Goal: Book appointment/travel/reservation

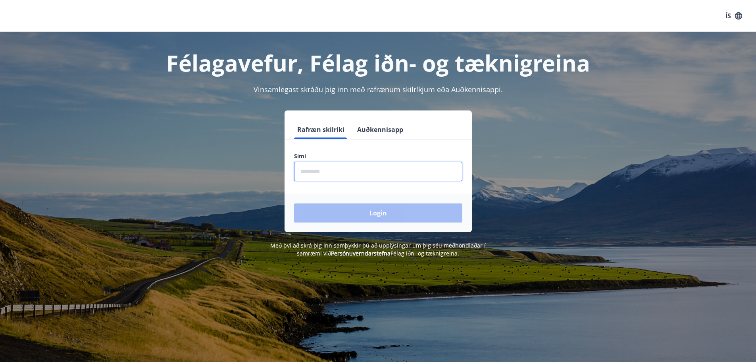
click at [358, 173] on input "phone" at bounding box center [378, 171] width 168 height 19
type input "********"
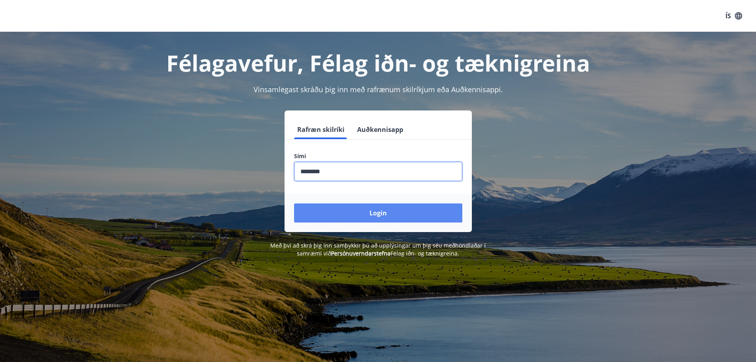
click at [370, 208] on button "Login" at bounding box center [378, 212] width 168 height 19
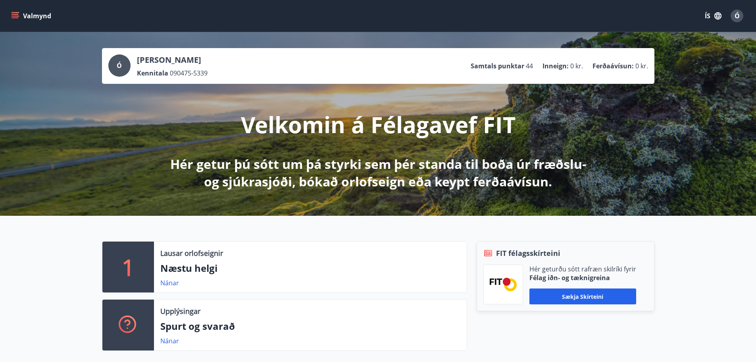
scroll to position [40, 0]
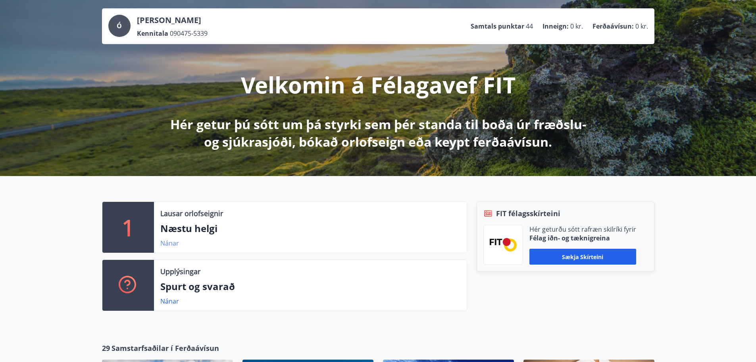
click at [164, 244] on link "Nánar" at bounding box center [169, 243] width 19 height 9
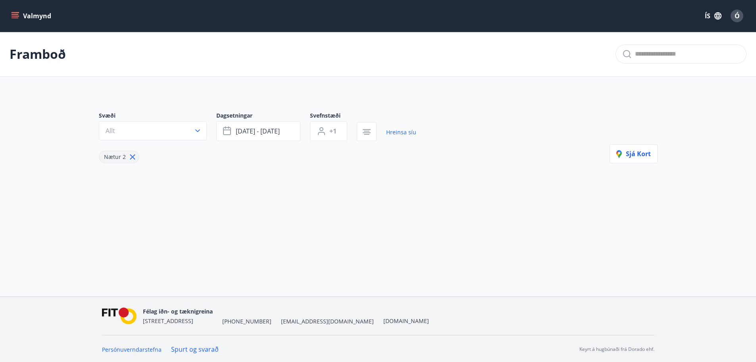
type input "*"
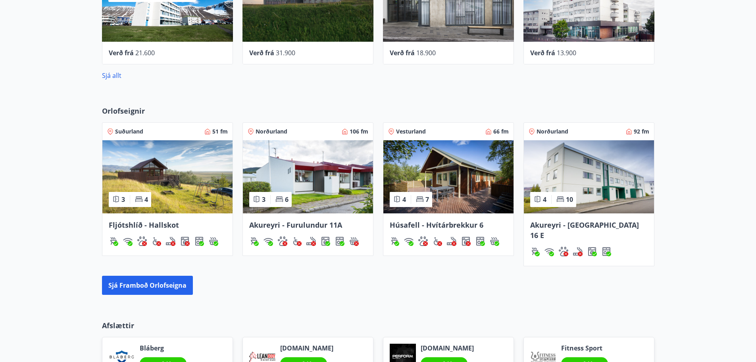
scroll to position [437, 0]
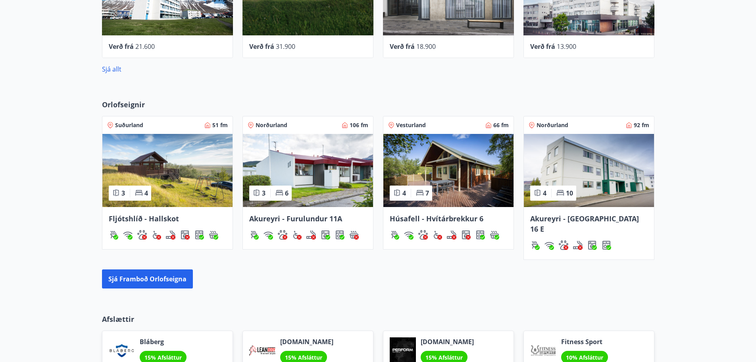
click at [135, 219] on span "Fljótshlíð - Hallskot" at bounding box center [144, 219] width 70 height 10
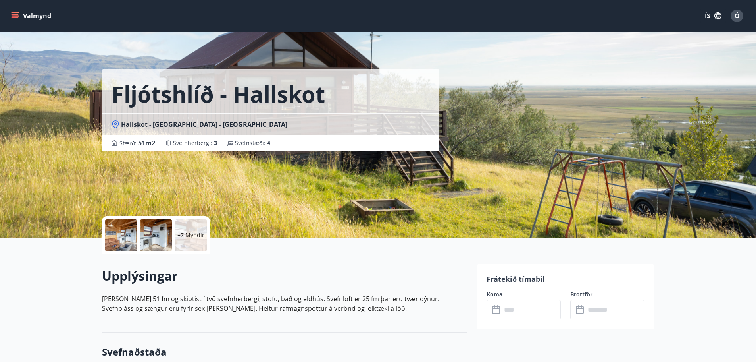
click at [179, 229] on div "+7 Myndir" at bounding box center [191, 235] width 32 height 32
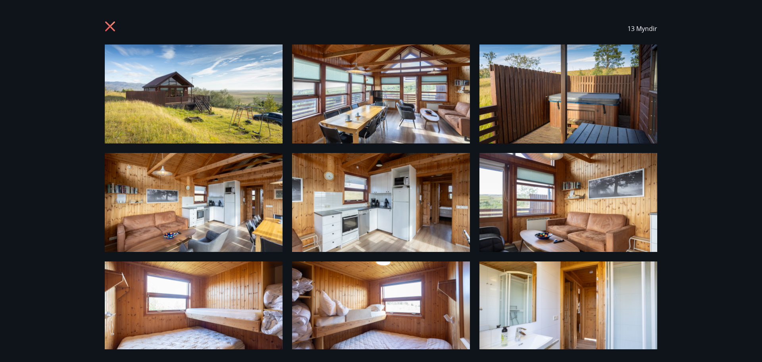
click at [108, 24] on icon at bounding box center [110, 26] width 10 height 10
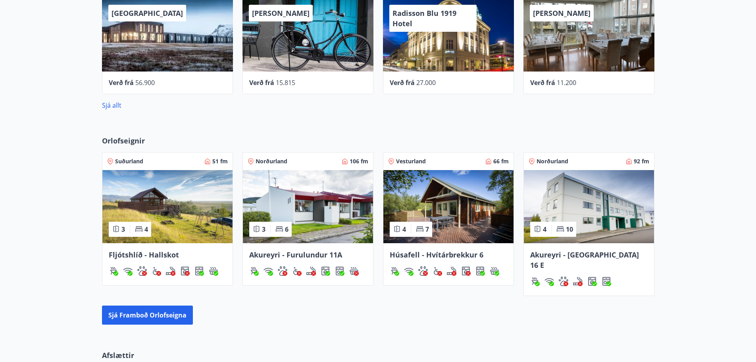
scroll to position [400, 0]
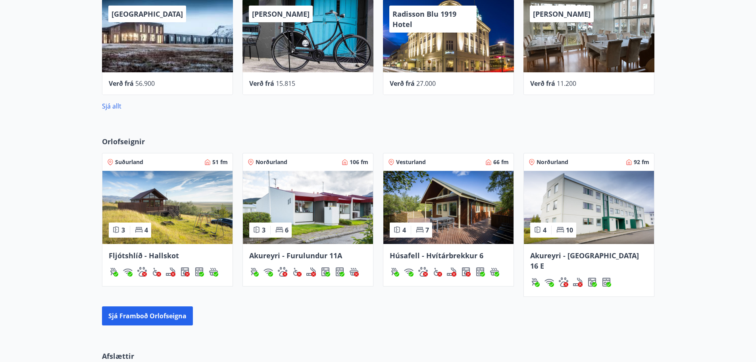
click at [126, 162] on span "Suðurland" at bounding box center [129, 162] width 28 height 8
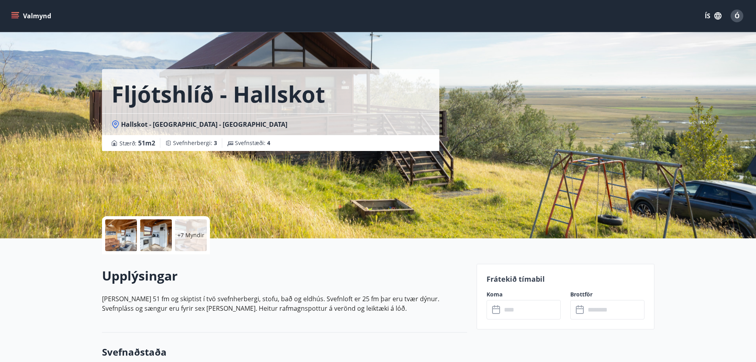
click at [496, 312] on icon at bounding box center [497, 310] width 10 height 10
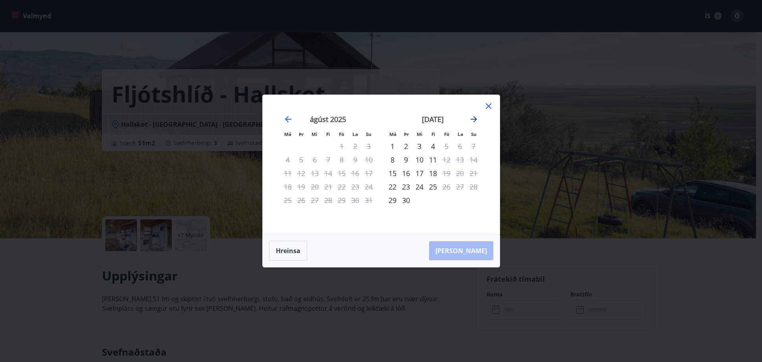
click at [476, 116] on icon "Move forward to switch to the next month." at bounding box center [474, 119] width 10 height 10
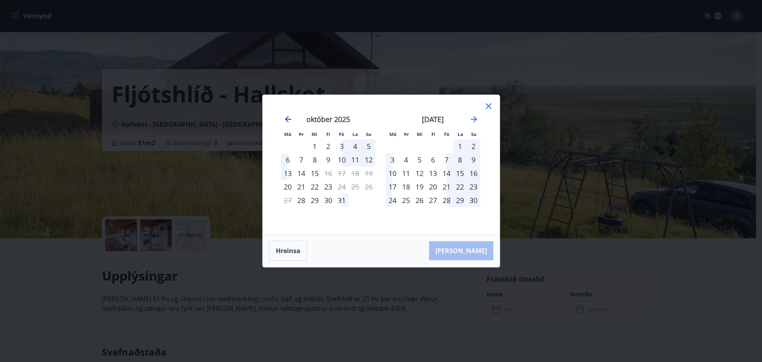
click at [291, 120] on icon "Move backward to switch to the previous month." at bounding box center [288, 119] width 6 height 6
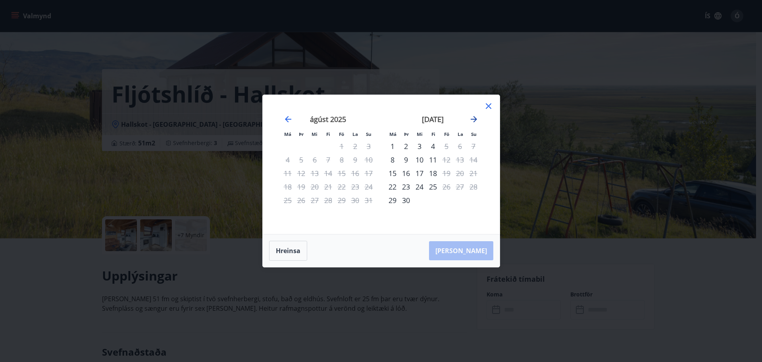
click at [474, 119] on icon "Move forward to switch to the next month." at bounding box center [474, 119] width 6 height 6
click at [490, 107] on icon at bounding box center [489, 106] width 10 height 10
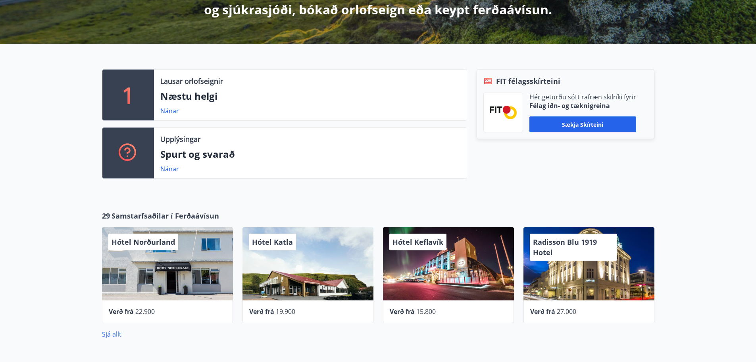
scroll to position [27, 0]
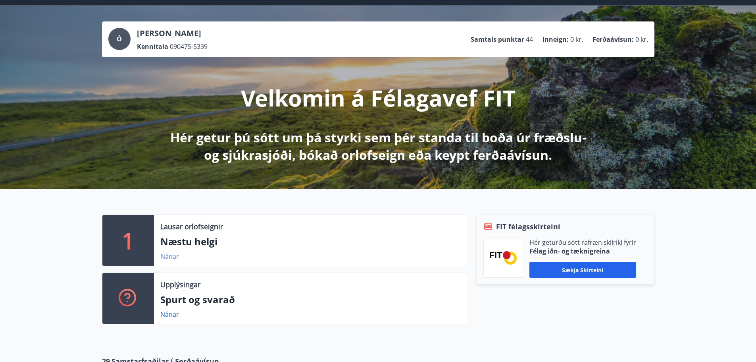
click at [170, 258] on link "Nánar" at bounding box center [169, 256] width 19 height 9
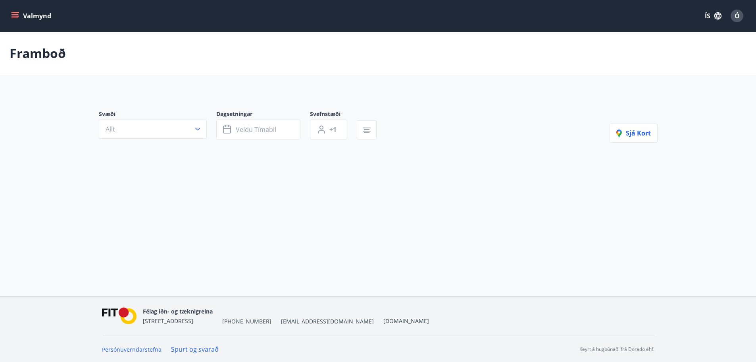
type input "*"
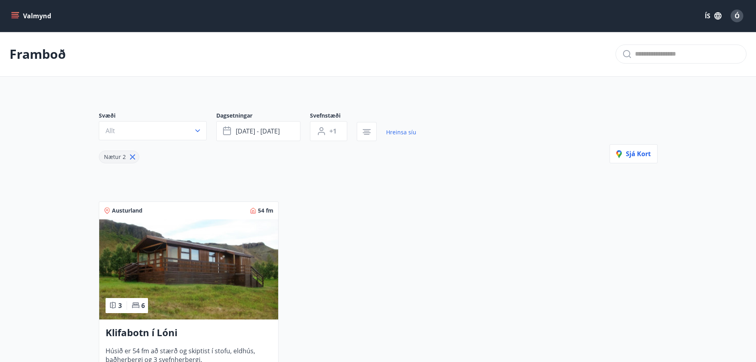
click at [195, 247] on img at bounding box center [188, 269] width 179 height 100
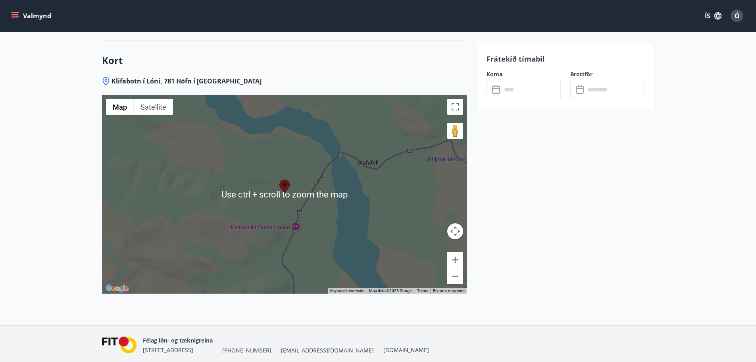
scroll to position [1067, 0]
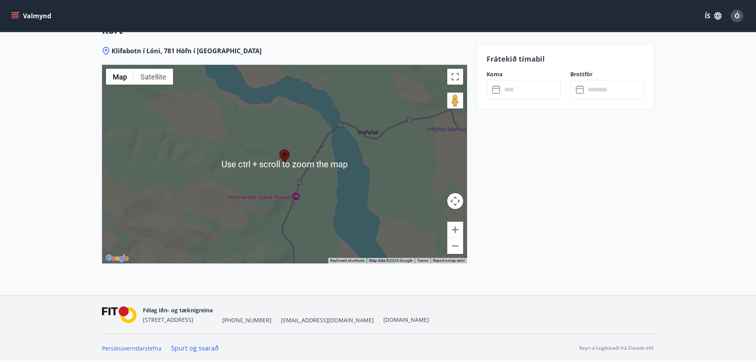
click at [241, 172] on div at bounding box center [284, 164] width 365 height 199
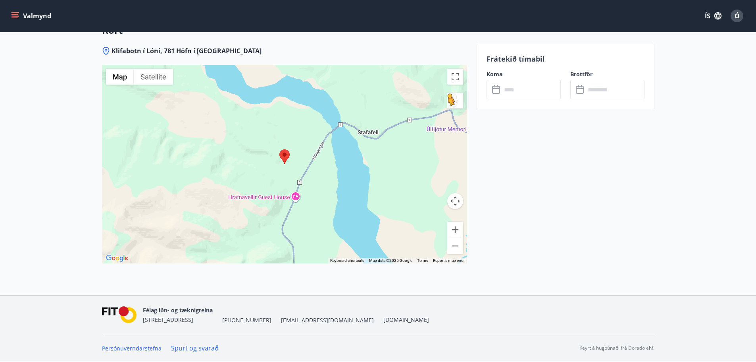
click at [459, 100] on button "Drag Pegman onto the map to open Street View" at bounding box center [456, 101] width 16 height 16
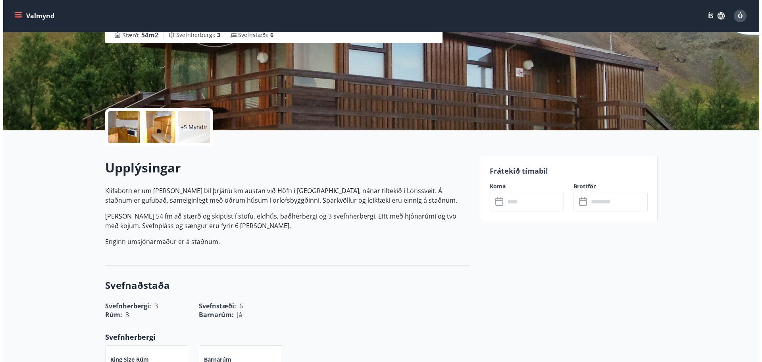
scroll to position [0, 0]
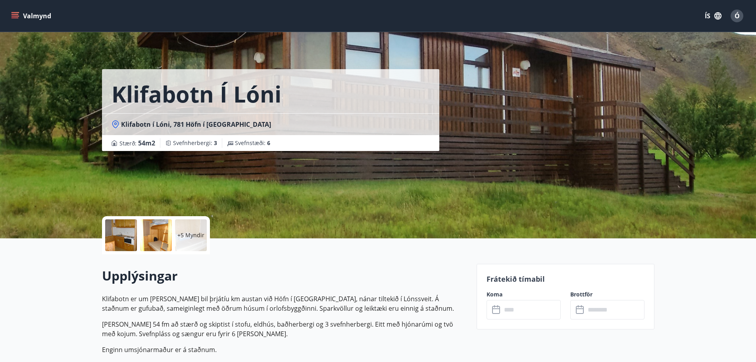
click at [179, 229] on div "+5 Myndir" at bounding box center [191, 235] width 32 height 32
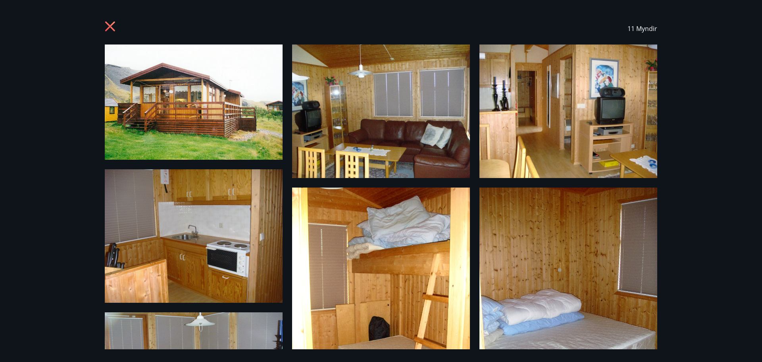
click at [235, 133] on img at bounding box center [194, 101] width 178 height 115
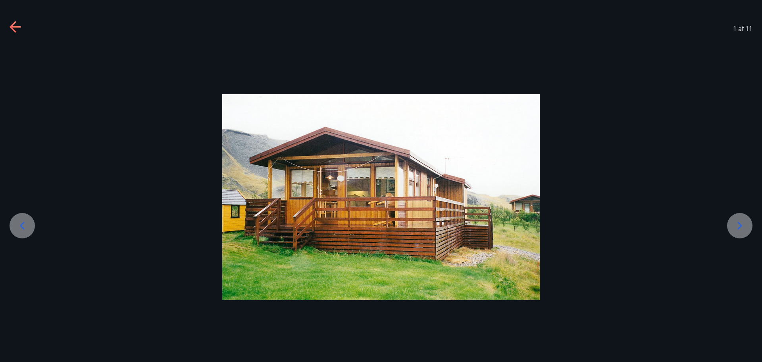
click at [741, 225] on icon at bounding box center [740, 226] width 4 height 8
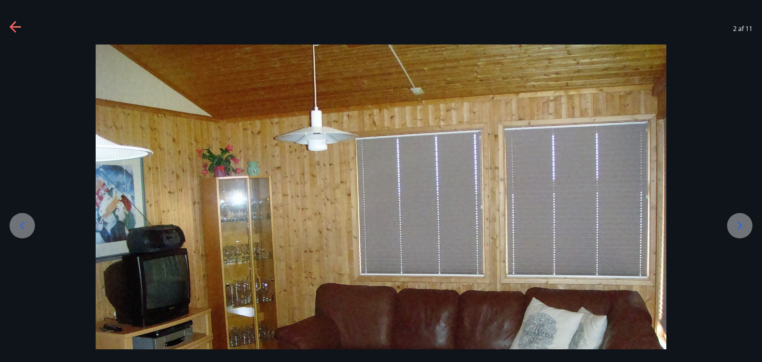
click at [739, 225] on icon at bounding box center [740, 225] width 13 height 13
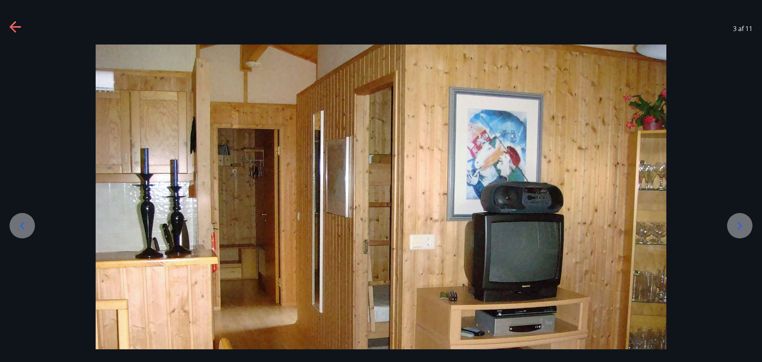
click at [741, 222] on icon at bounding box center [740, 225] width 13 height 13
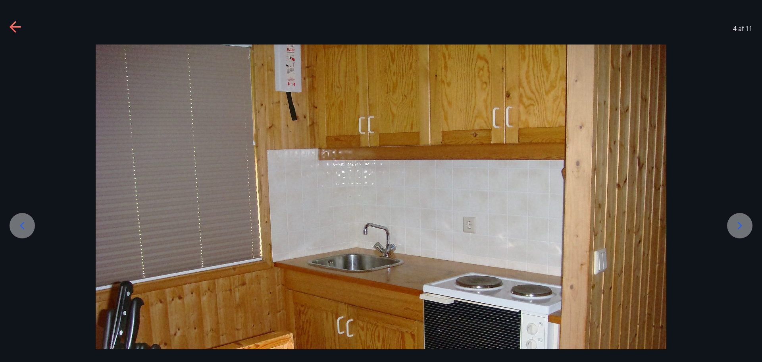
click at [741, 222] on icon at bounding box center [740, 225] width 13 height 13
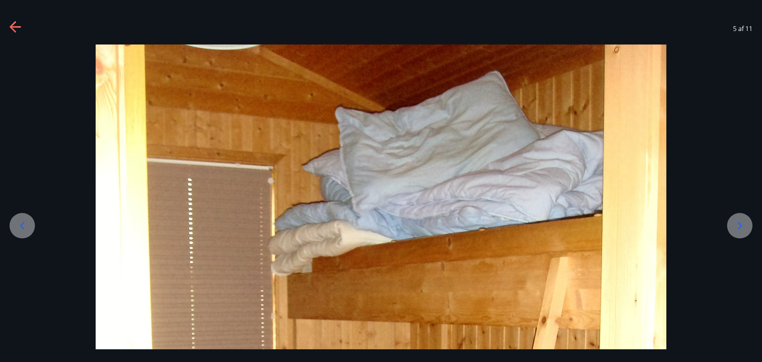
click at [741, 222] on icon at bounding box center [740, 225] width 13 height 13
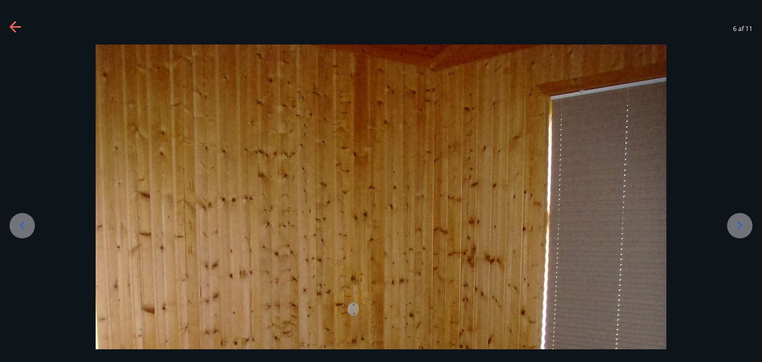
click at [741, 222] on icon at bounding box center [740, 225] width 13 height 13
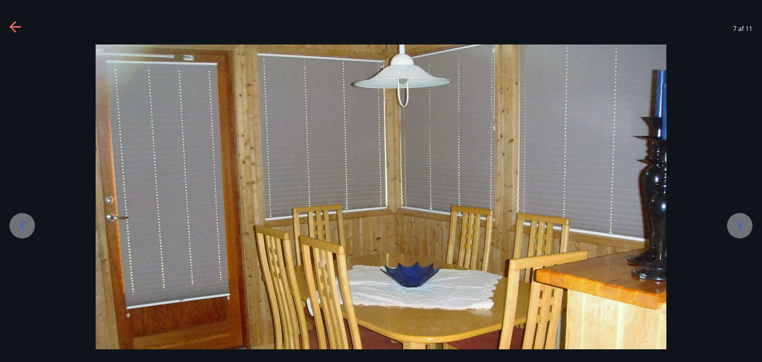
click at [32, 231] on div at bounding box center [22, 225] width 25 height 25
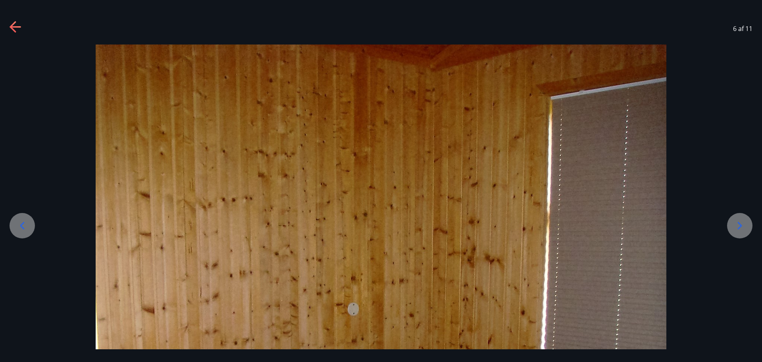
click at [736, 232] on div at bounding box center [739, 225] width 25 height 25
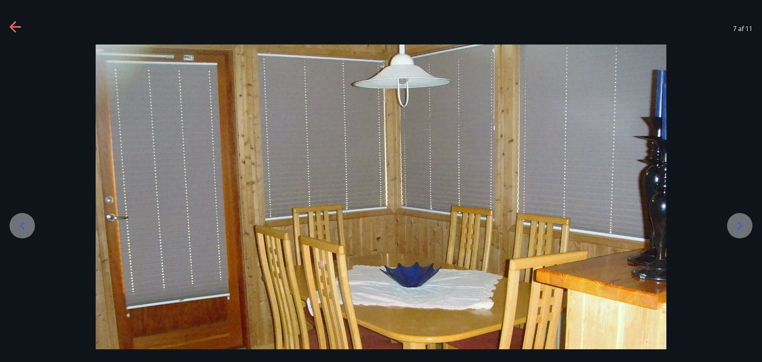
click at [729, 223] on div at bounding box center [739, 225] width 25 height 25
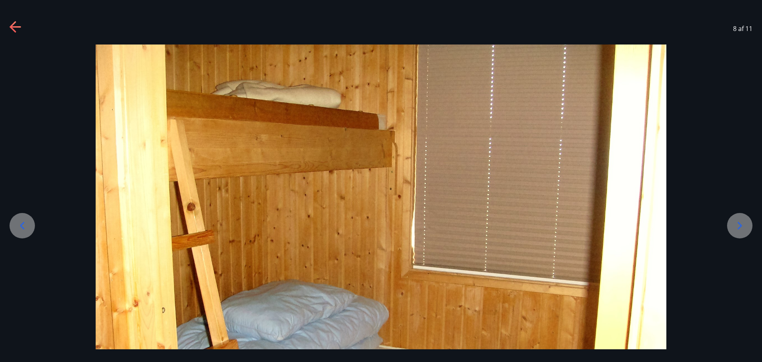
click at [727, 224] on div at bounding box center [381, 258] width 762 height 428
click at [15, 29] on icon at bounding box center [16, 27] width 13 height 13
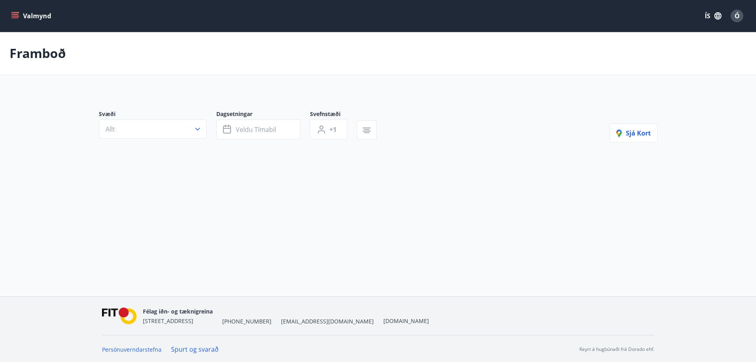
type input "*"
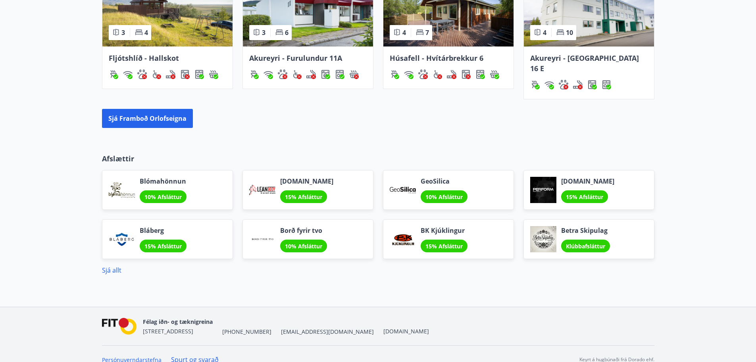
scroll to position [598, 0]
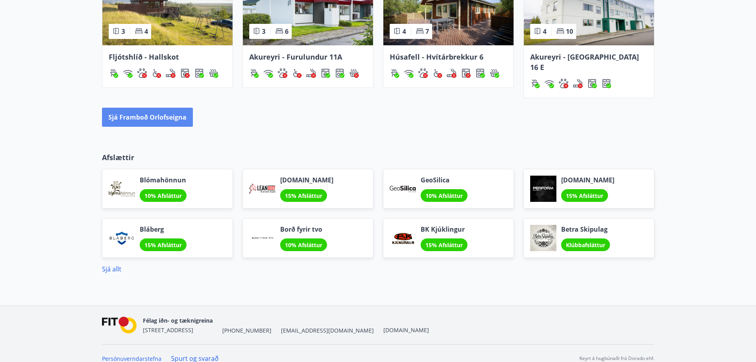
click at [160, 108] on button "Sjá framboð orlofseigna" at bounding box center [147, 117] width 91 height 19
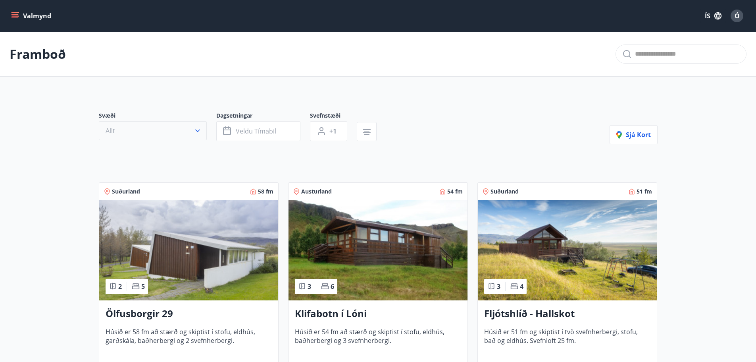
click at [196, 132] on icon "button" at bounding box center [198, 131] width 8 height 8
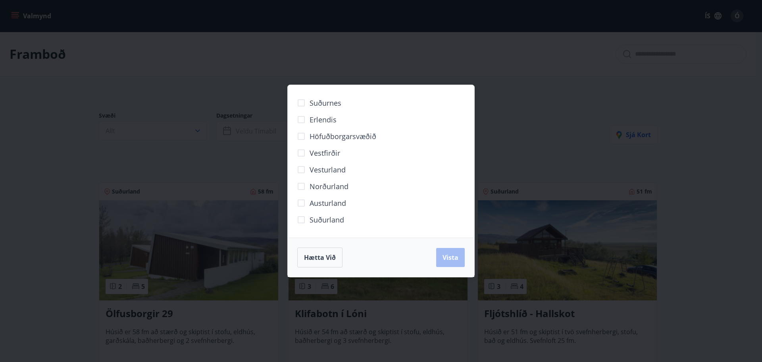
click at [494, 97] on div "Suðurnes Erlendis Höfuðborgarsvæðið [GEOGRAPHIC_DATA] [GEOGRAPHIC_DATA] [GEOGRA…" at bounding box center [381, 181] width 762 height 362
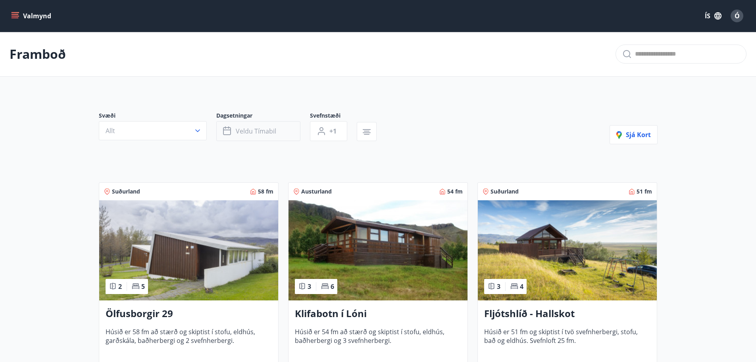
click at [258, 133] on span "Veldu tímabil" at bounding box center [256, 131] width 41 height 9
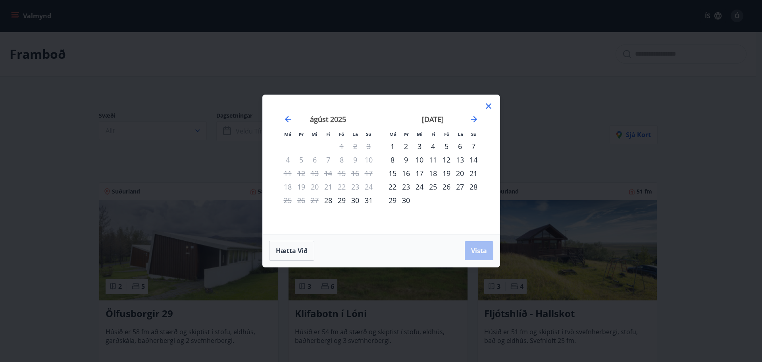
click at [357, 201] on div "30" at bounding box center [356, 200] width 14 height 14
click at [367, 197] on div "31" at bounding box center [369, 200] width 14 height 14
click at [342, 198] on div "29" at bounding box center [342, 200] width 14 height 14
click at [483, 246] on button "Vista" at bounding box center [479, 250] width 29 height 19
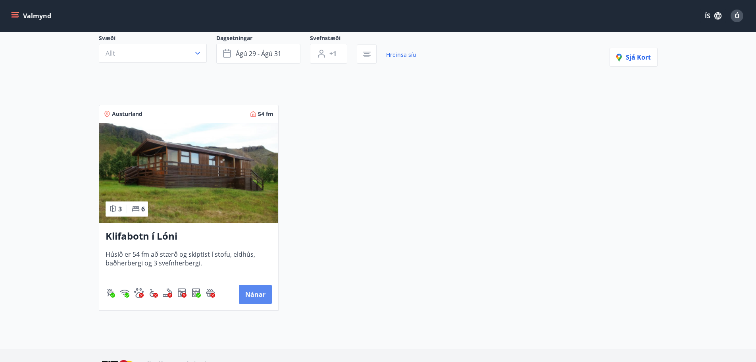
scroll to position [12, 0]
